Goal: Task Accomplishment & Management: Complete application form

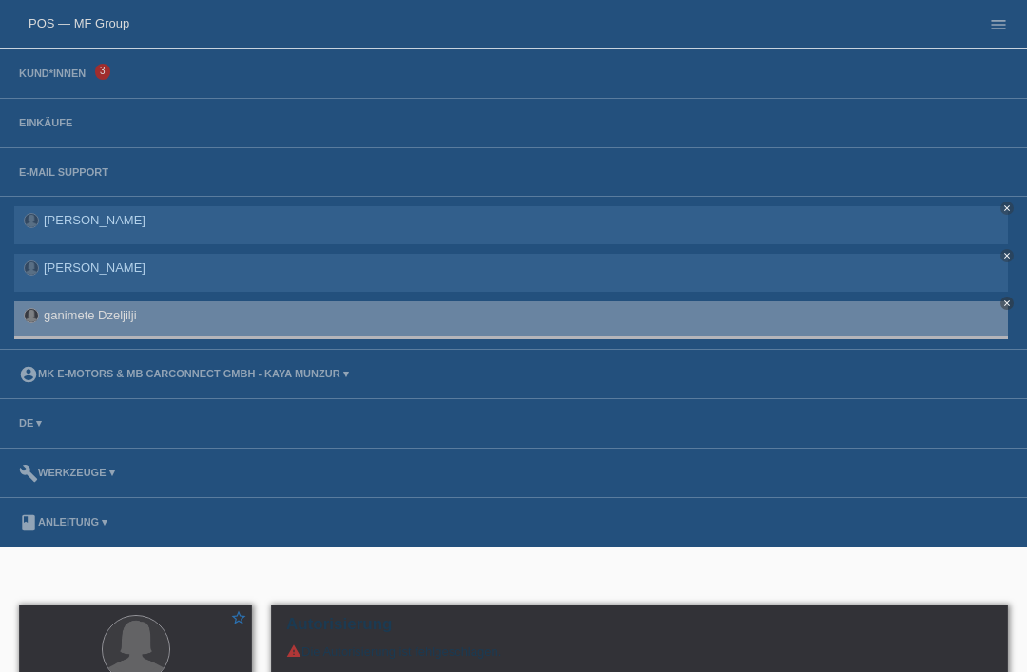
click at [56, 79] on link "Kund*innen" at bounding box center [53, 72] width 86 height 11
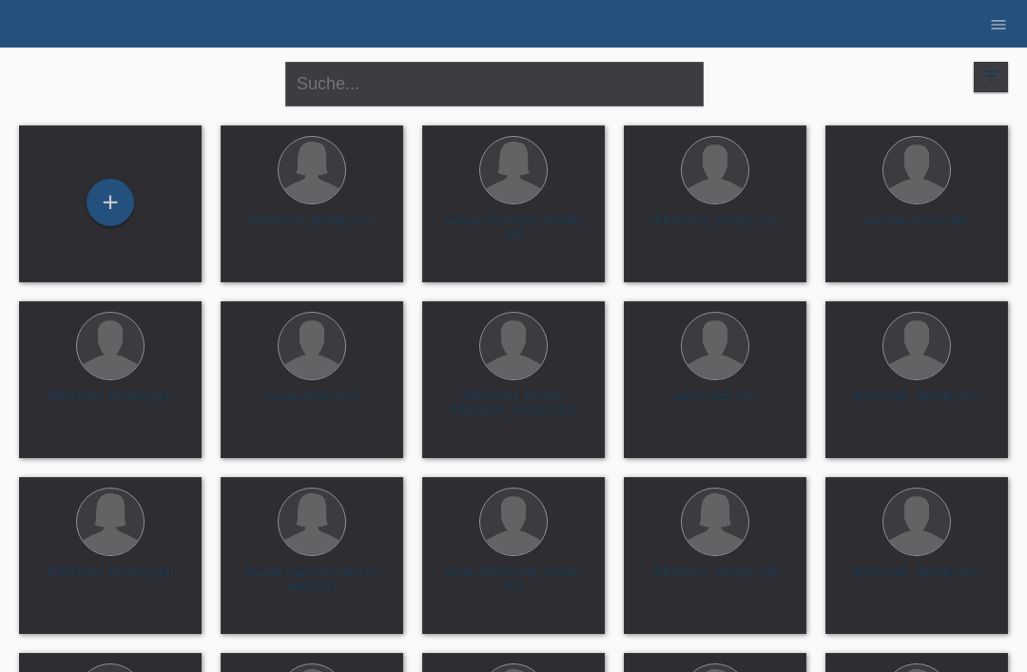
click at [125, 196] on div "+" at bounding box center [110, 202] width 46 height 32
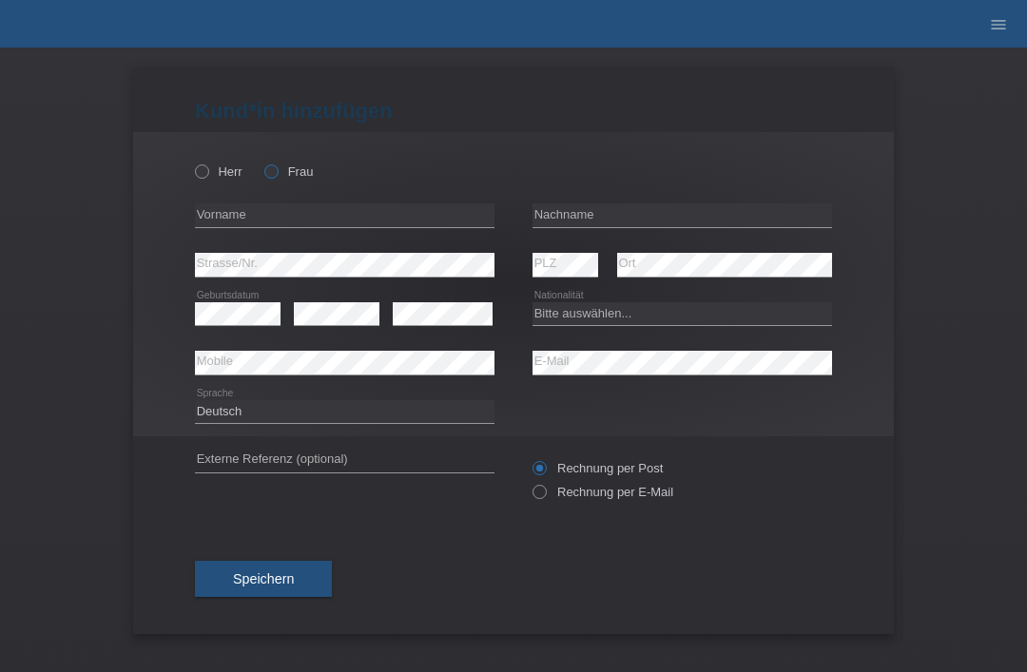
click at [281, 179] on label "Frau" at bounding box center [288, 171] width 48 height 14
click at [277, 177] on input "Frau" at bounding box center [270, 170] width 12 height 12
radio input "true"
click at [716, 225] on input "text" at bounding box center [681, 215] width 299 height 24
type input "[PERSON_NAME]"
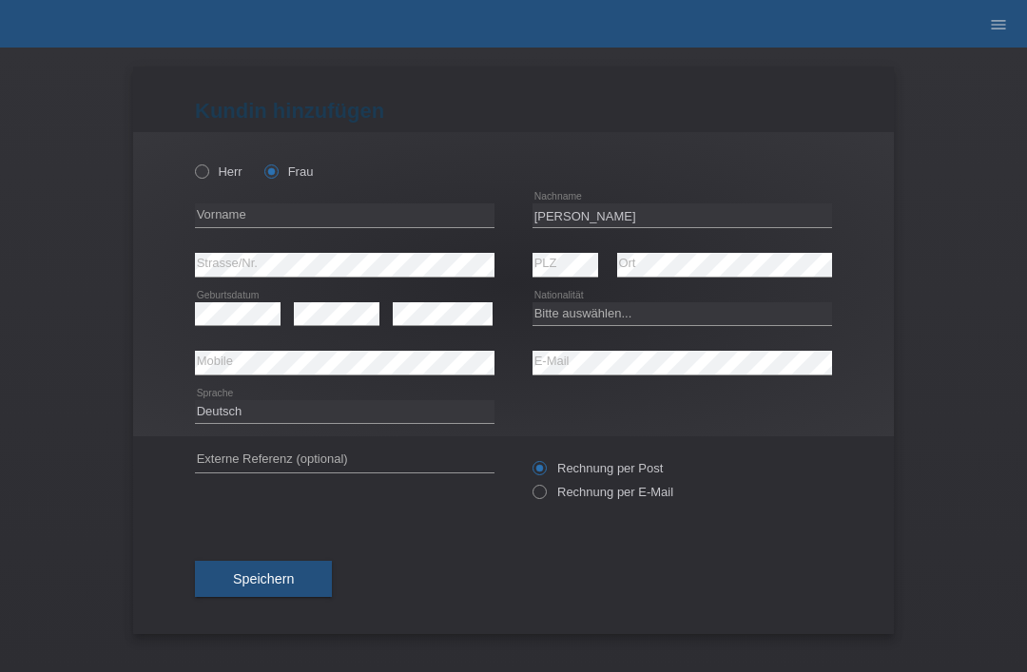
click at [368, 199] on div "error Vorname" at bounding box center [344, 215] width 299 height 49
click at [393, 222] on input "text" at bounding box center [344, 215] width 299 height 24
type input "Ebru"
click at [627, 304] on select "Bitte auswählen... Schweiz Deutschland Liechtenstein Österreich ------------ Af…" at bounding box center [681, 313] width 299 height 23
select select "CH"
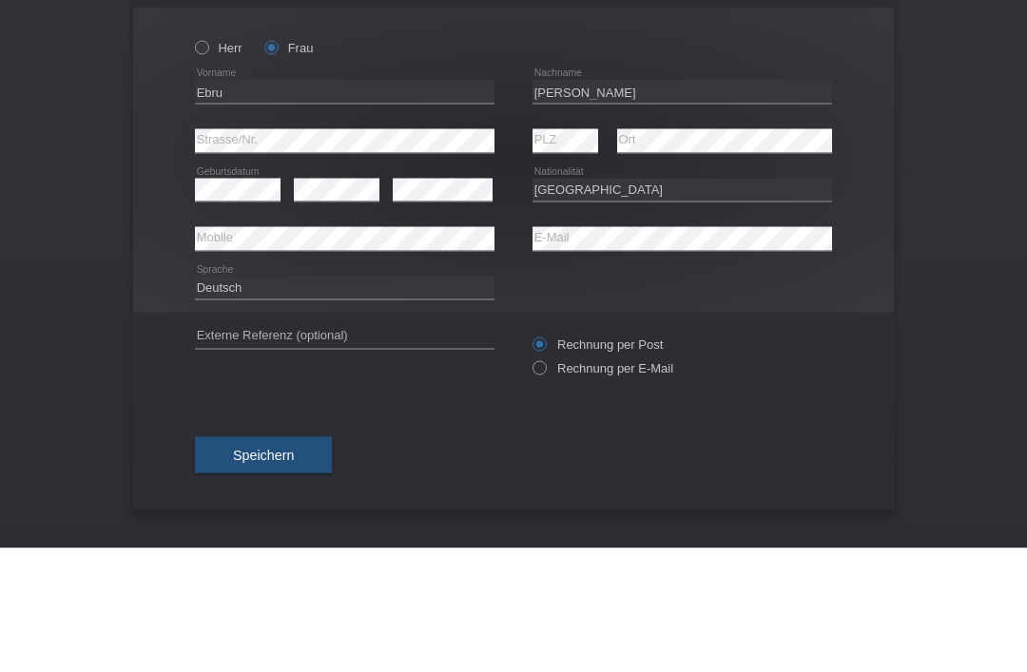
click at [967, 113] on div "Kund*in hinzufügen Kunde hinzufügen Kundin hinzufügen Herr Frau Ebru error Vorn…" at bounding box center [513, 360] width 1027 height 625
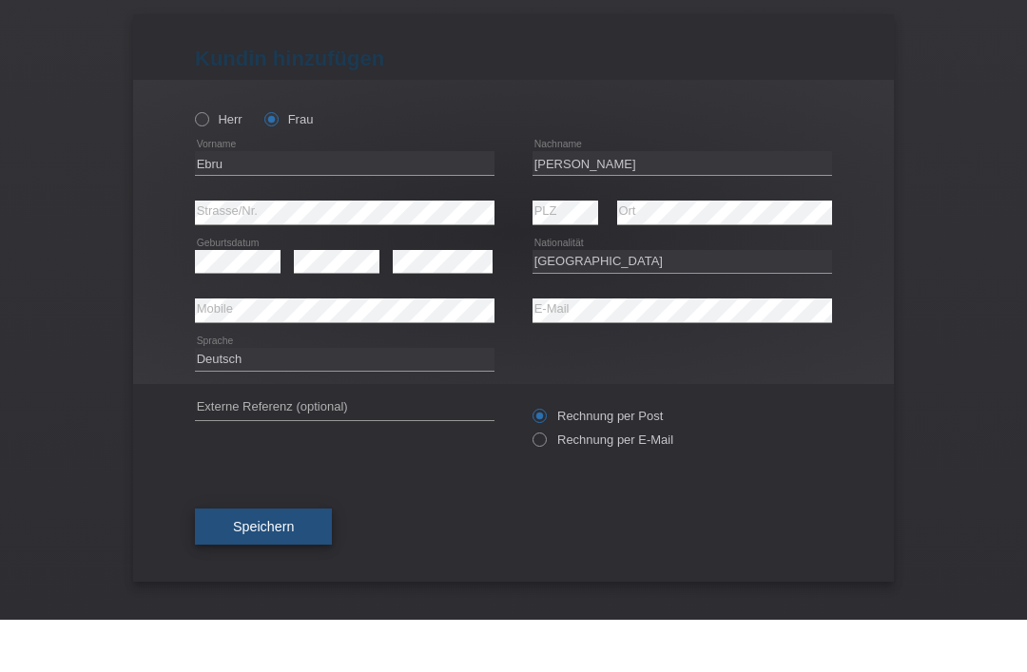
click at [294, 571] on span "Speichern" at bounding box center [263, 578] width 61 height 15
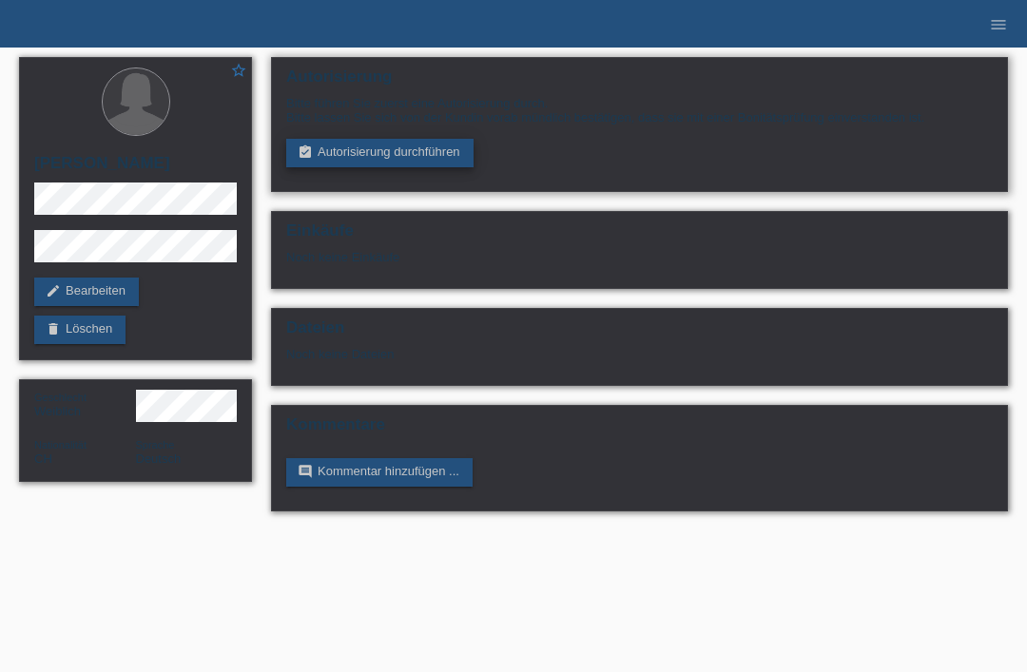
click at [331, 156] on link "assignment_turned_in Autorisierung durchführen" at bounding box center [379, 153] width 187 height 29
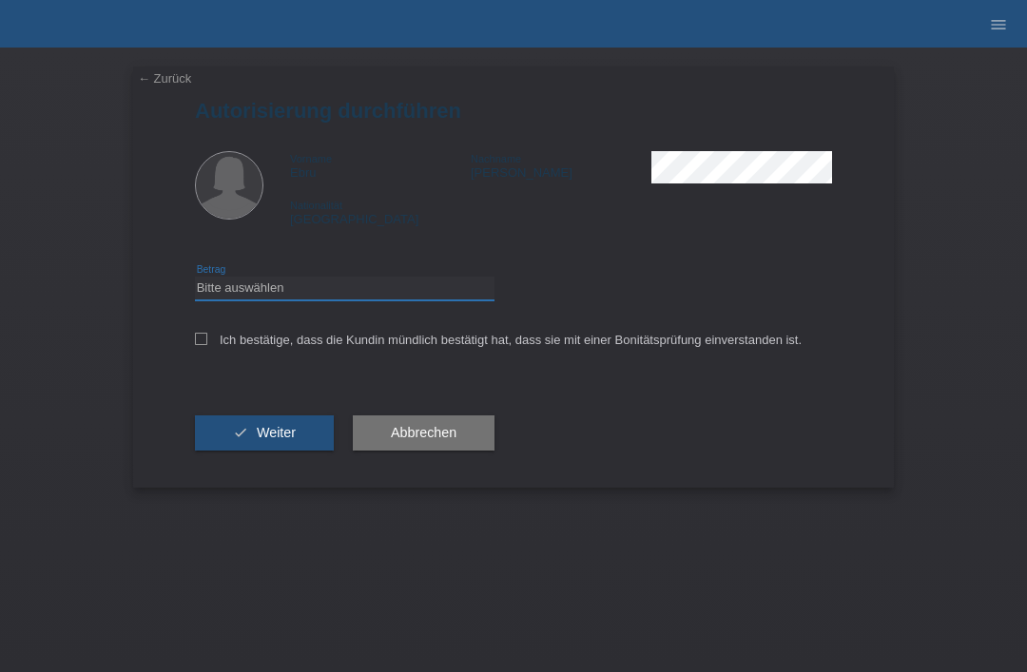
click at [232, 299] on select "Bitte auswählen CHF 1.00 - CHF 499.00 CHF 500.00 - CHF 1'999.00 CHF 2'000.00 - …" at bounding box center [344, 288] width 299 height 23
select select "3"
click at [196, 344] on icon at bounding box center [201, 339] width 12 height 12
click at [196, 344] on input "Ich bestätige, dass die Kundin mündlich bestätigt hat, dass sie mit einer Bonit…" at bounding box center [201, 339] width 12 height 12
checkbox input "true"
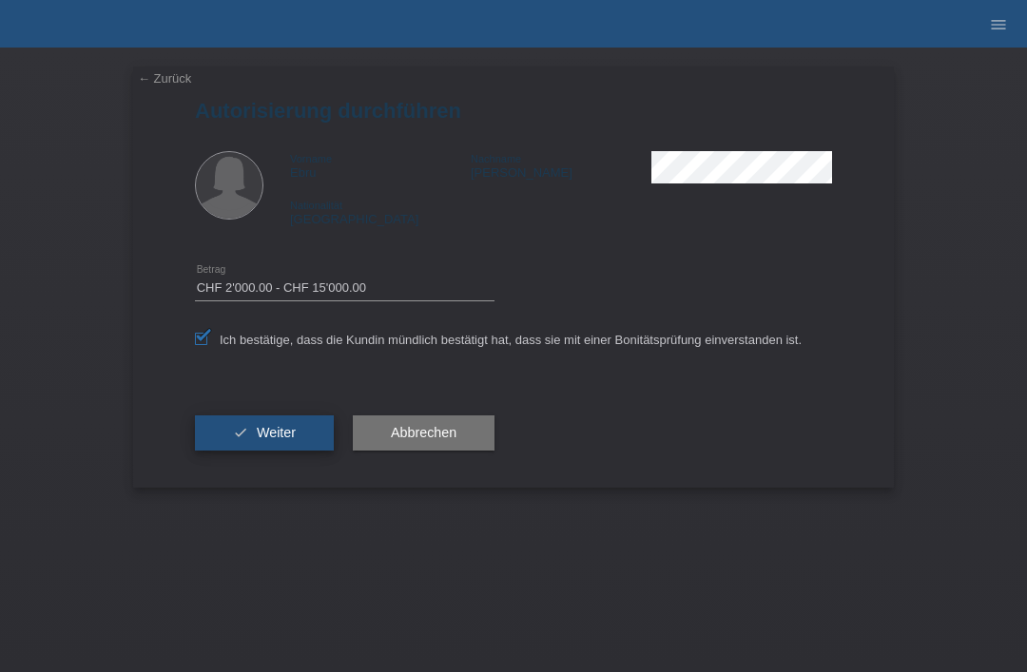
click at [222, 442] on button "check Weiter" at bounding box center [264, 433] width 139 height 36
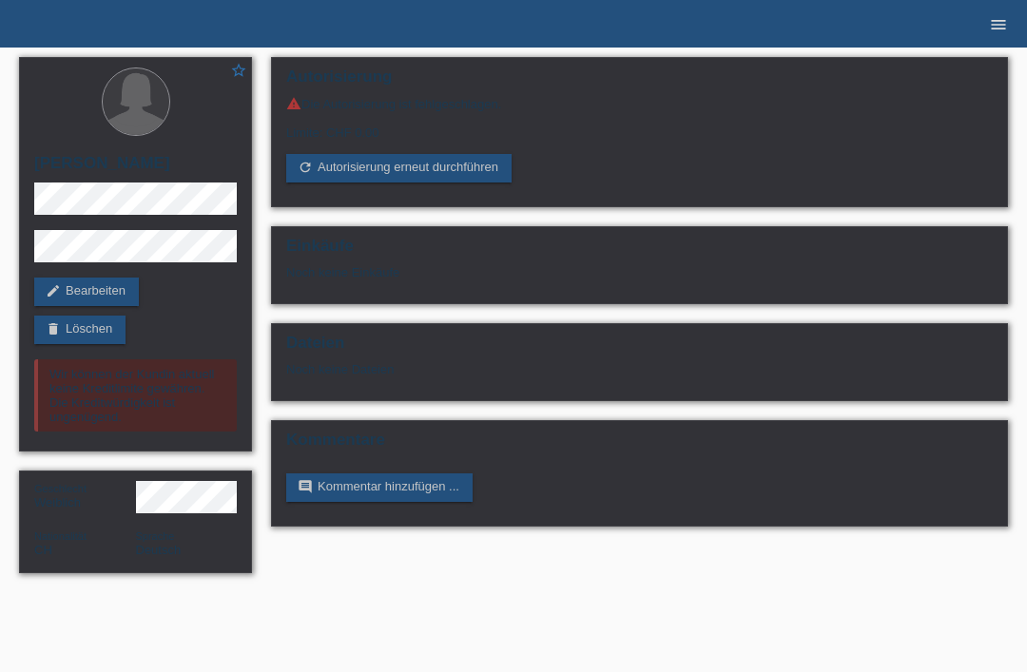
click at [994, 29] on icon "menu" at bounding box center [998, 24] width 19 height 19
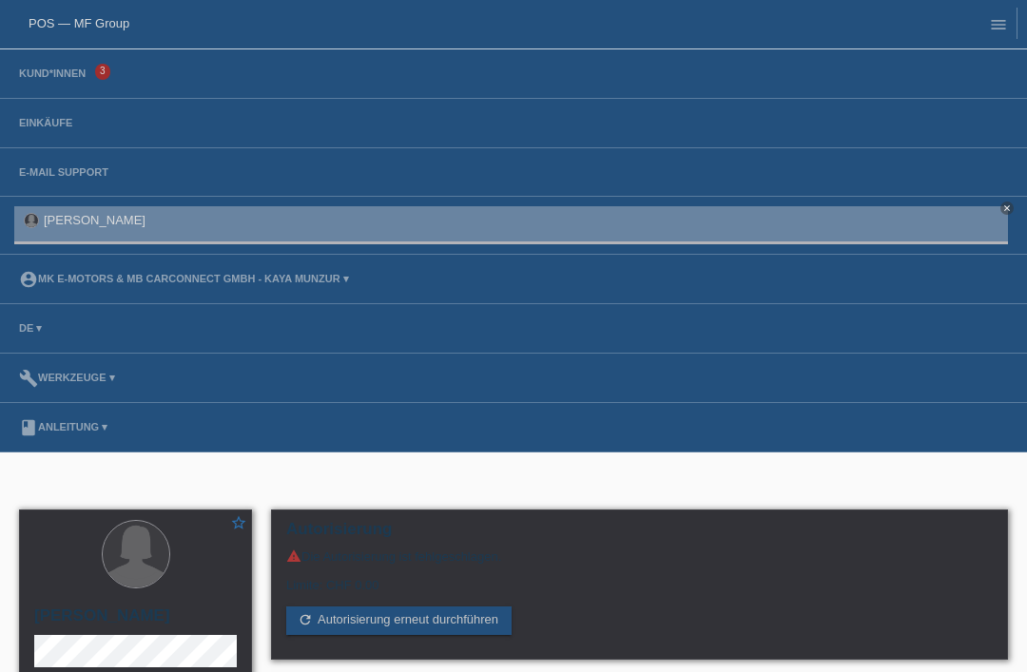
click at [51, 96] on li "Kund*innen 3" at bounding box center [513, 73] width 1027 height 49
click at [48, 61] on li "Kund*innen 3" at bounding box center [513, 73] width 1027 height 49
click at [61, 71] on link "Kund*innen" at bounding box center [53, 72] width 86 height 11
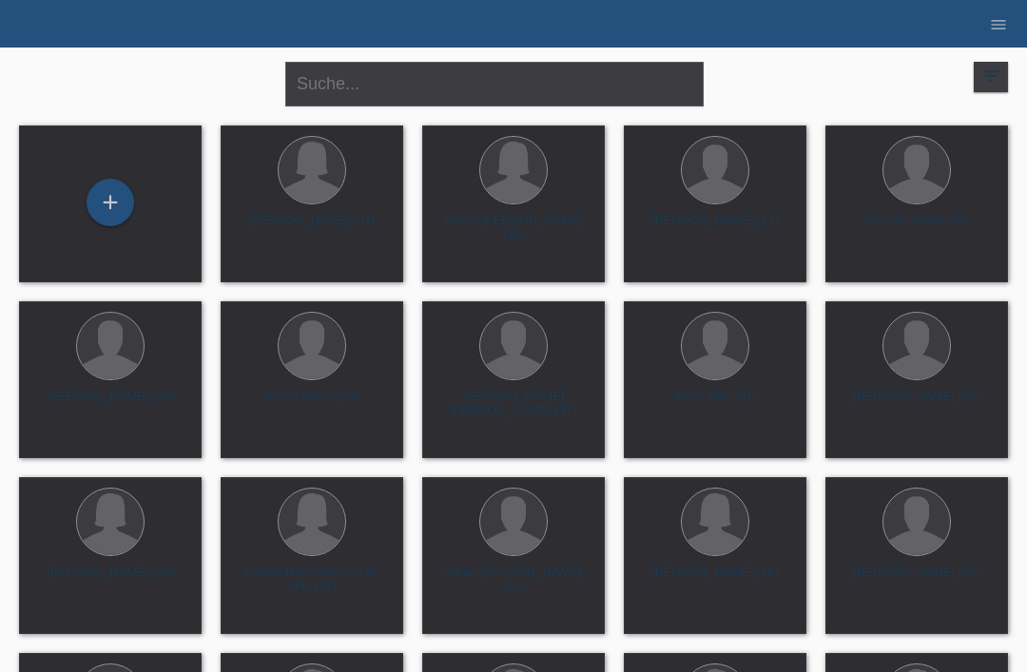
scroll to position [4, 0]
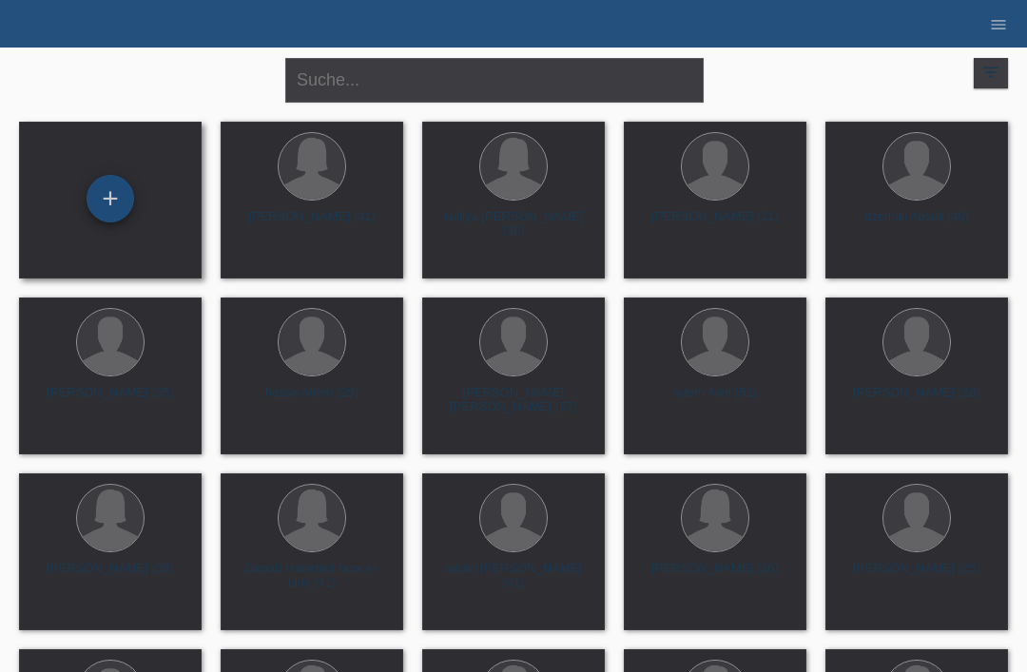
click at [116, 206] on div "+" at bounding box center [110, 199] width 46 height 32
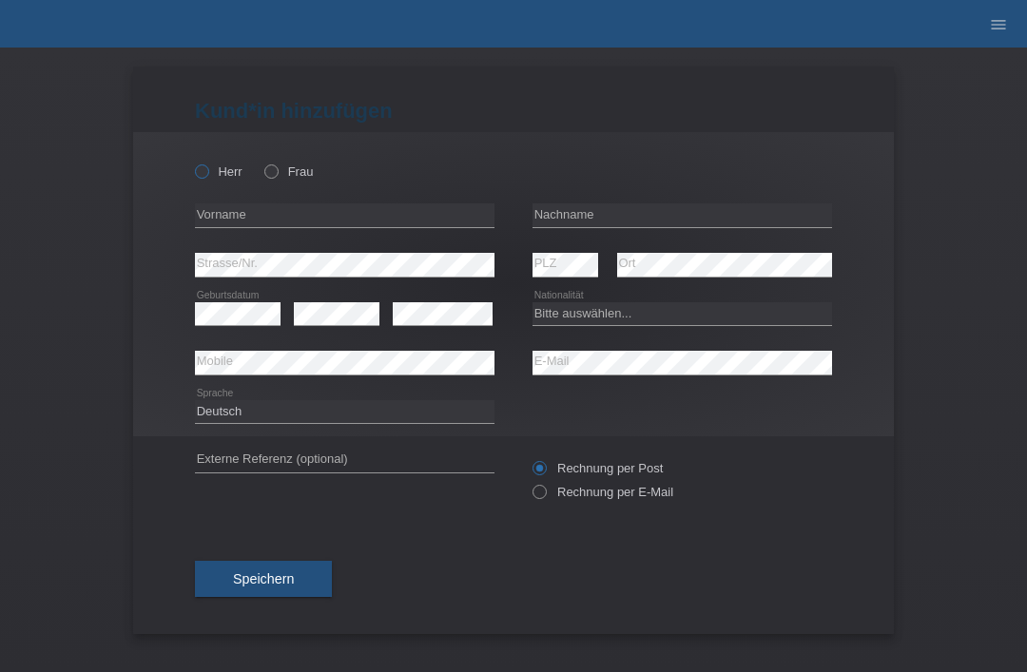
click at [217, 172] on label "Herr" at bounding box center [219, 171] width 48 height 14
click at [207, 172] on input "Herr" at bounding box center [201, 170] width 12 height 12
radio input "true"
click at [591, 224] on input "text" at bounding box center [681, 215] width 299 height 24
type input "[DEMOGRAPHIC_DATA]"
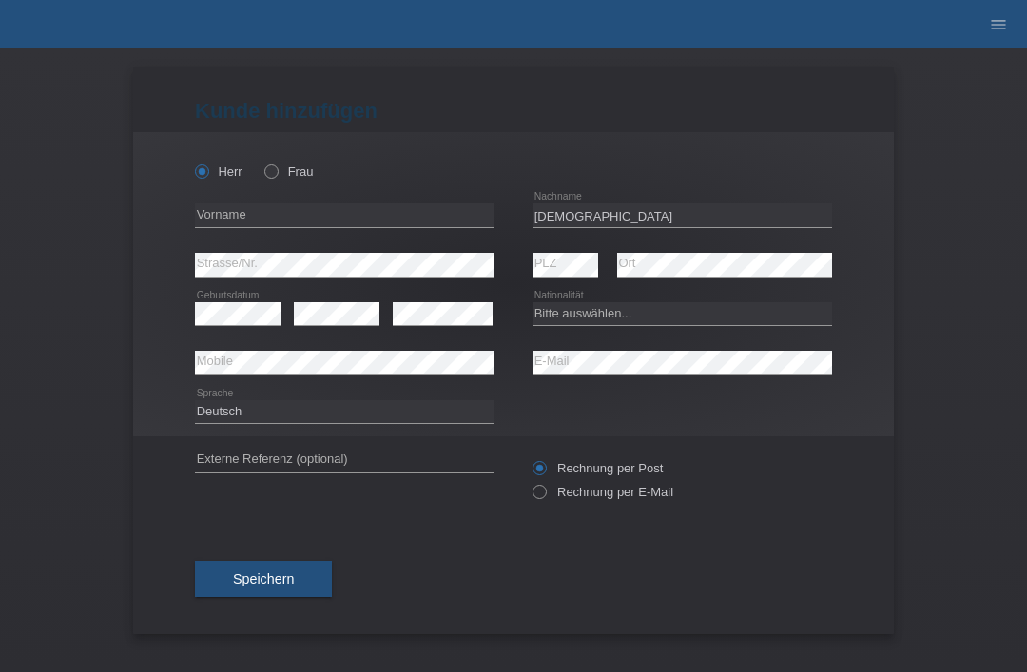
click at [348, 187] on div "Herr Frau" at bounding box center [344, 171] width 299 height 39
click at [374, 225] on input "text" at bounding box center [344, 215] width 299 height 24
type input "Halim"
click at [653, 313] on select "Bitte auswählen... Schweiz Deutschland Liechtenstein Österreich ------------ Af…" at bounding box center [681, 313] width 299 height 23
select select "CH"
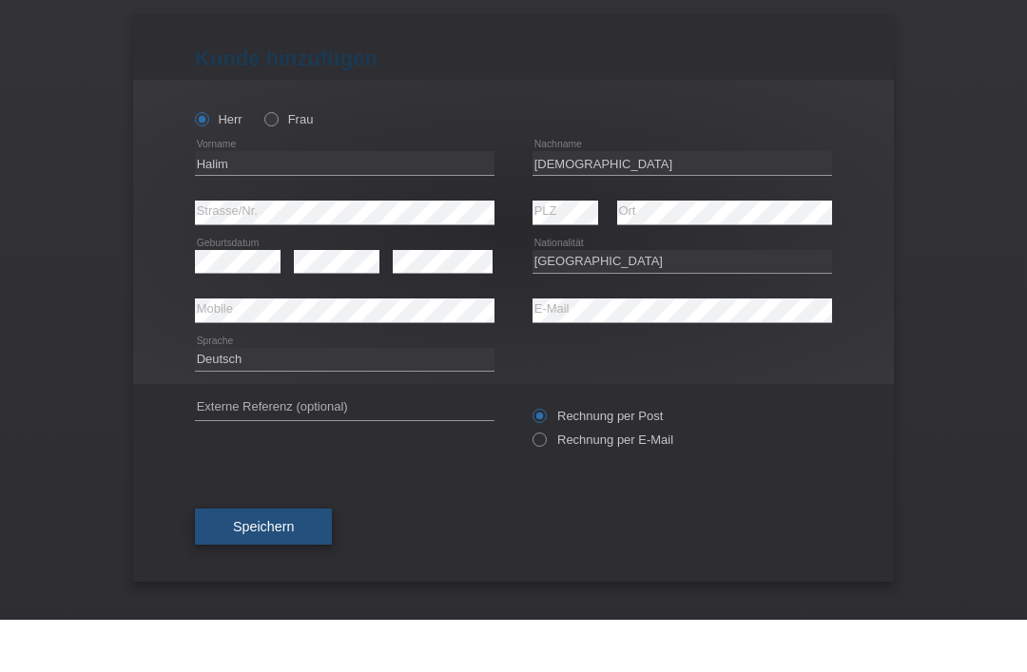
click at [281, 571] on span "Speichern" at bounding box center [263, 578] width 61 height 15
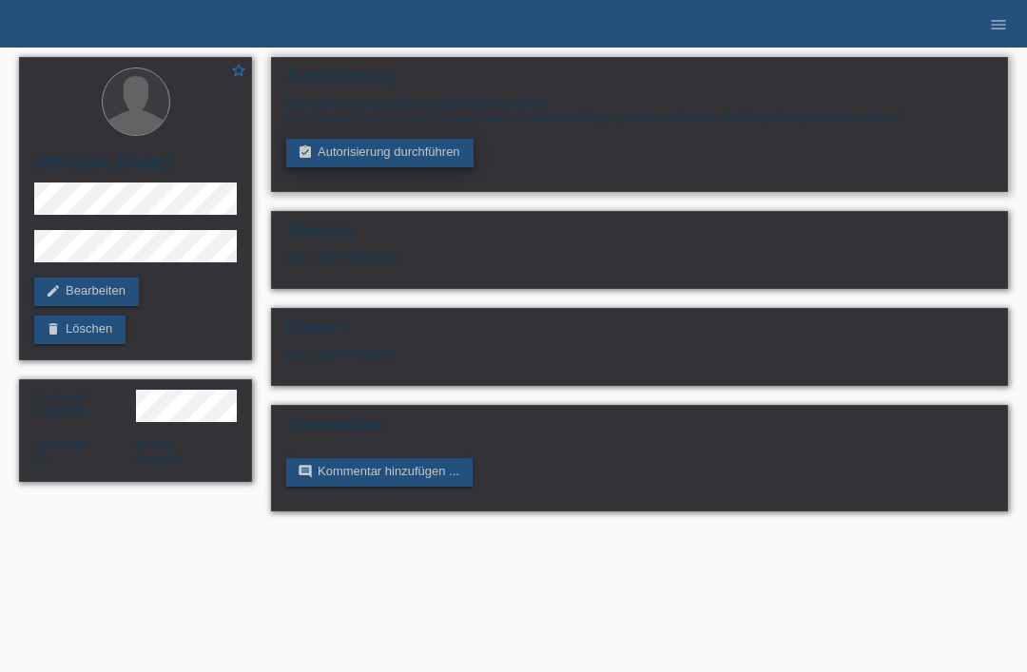
click at [415, 145] on link "assignment_turned_in Autorisierung durchführen" at bounding box center [379, 153] width 187 height 29
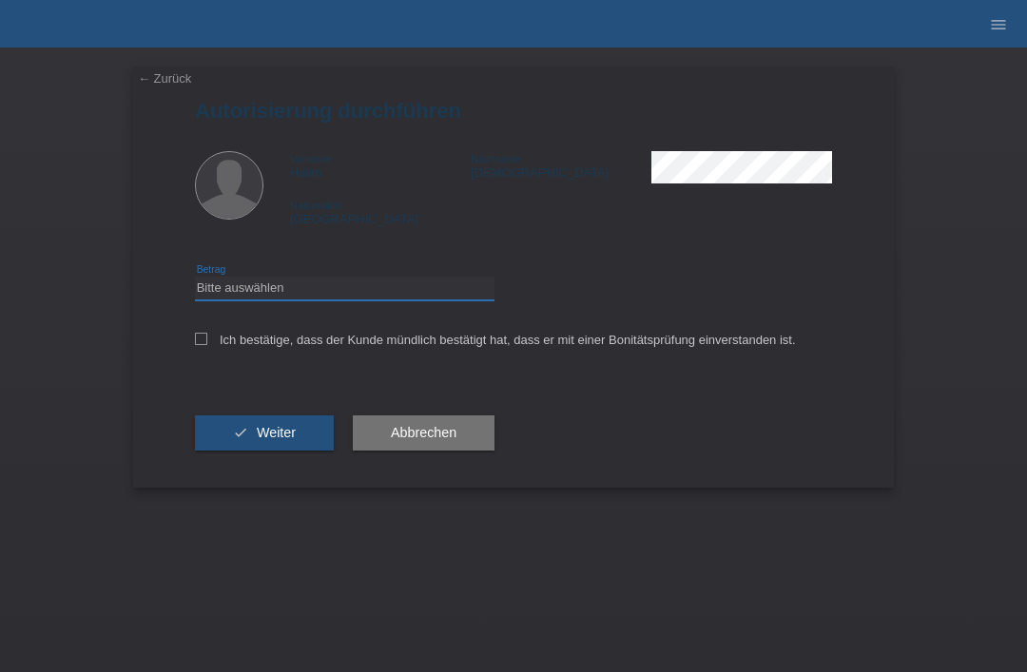
click at [331, 295] on select "Bitte auswählen CHF 1.00 - CHF 499.00 CHF 500.00 - CHF 1'999.00 CHF 2'000.00 - …" at bounding box center [344, 288] width 299 height 23
select select "3"
click at [202, 339] on icon at bounding box center [201, 339] width 12 height 12
click at [202, 339] on input "Ich bestätige, dass der Kunde mündlich bestätigt hat, dass er mit einer Bonität…" at bounding box center [201, 339] width 12 height 12
checkbox input "true"
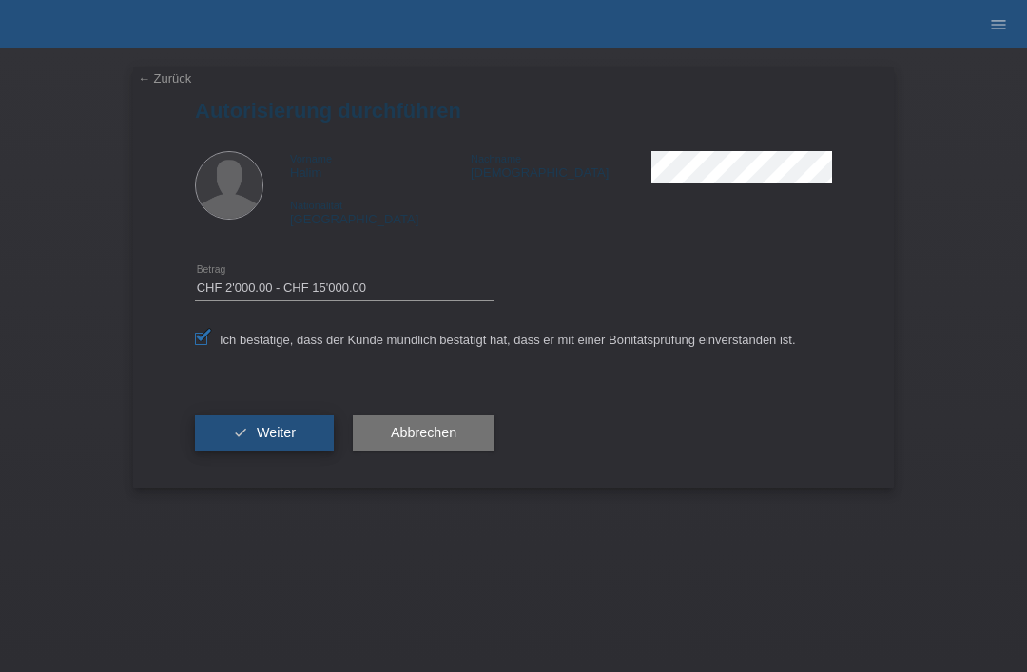
click at [267, 424] on button "check Weiter" at bounding box center [264, 433] width 139 height 36
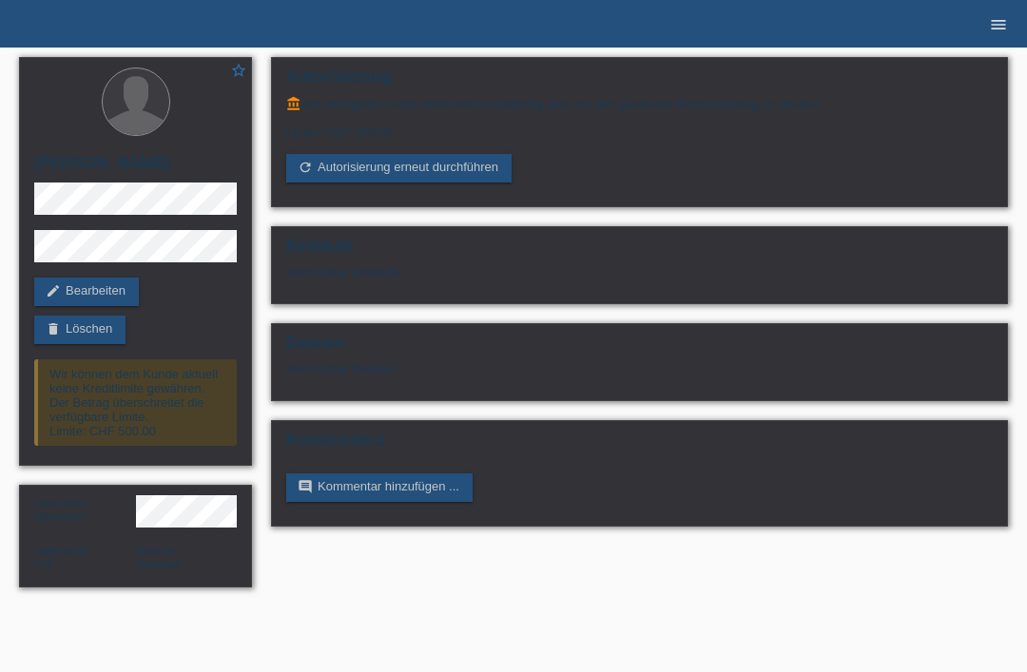
click at [1000, 30] on icon "menu" at bounding box center [998, 24] width 19 height 19
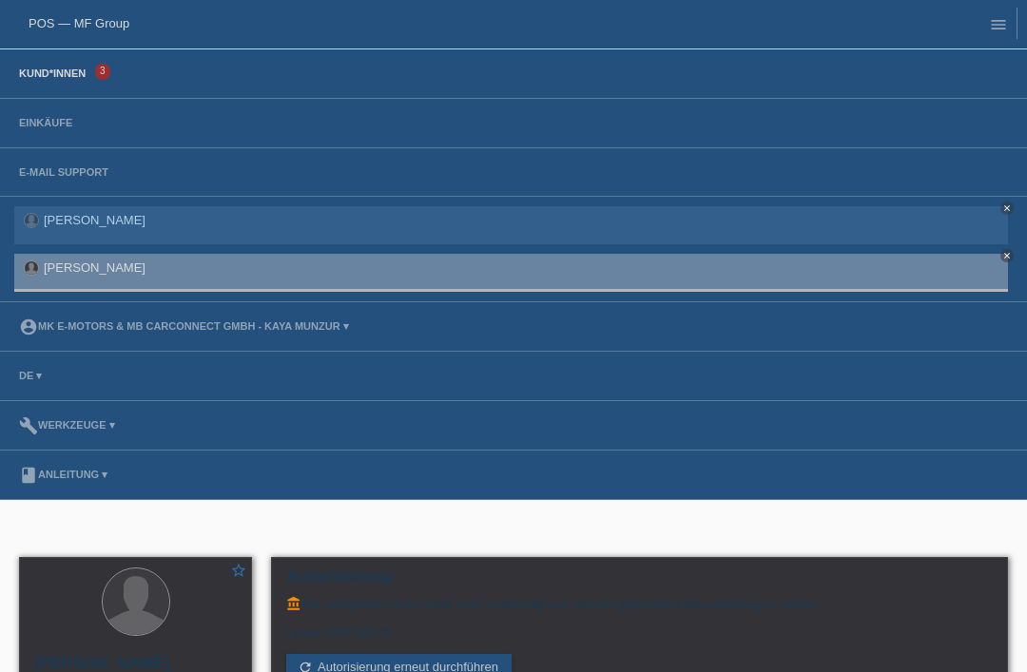
click at [67, 70] on link "Kund*innen" at bounding box center [53, 72] width 86 height 11
